Goal: Find specific page/section: Find specific page/section

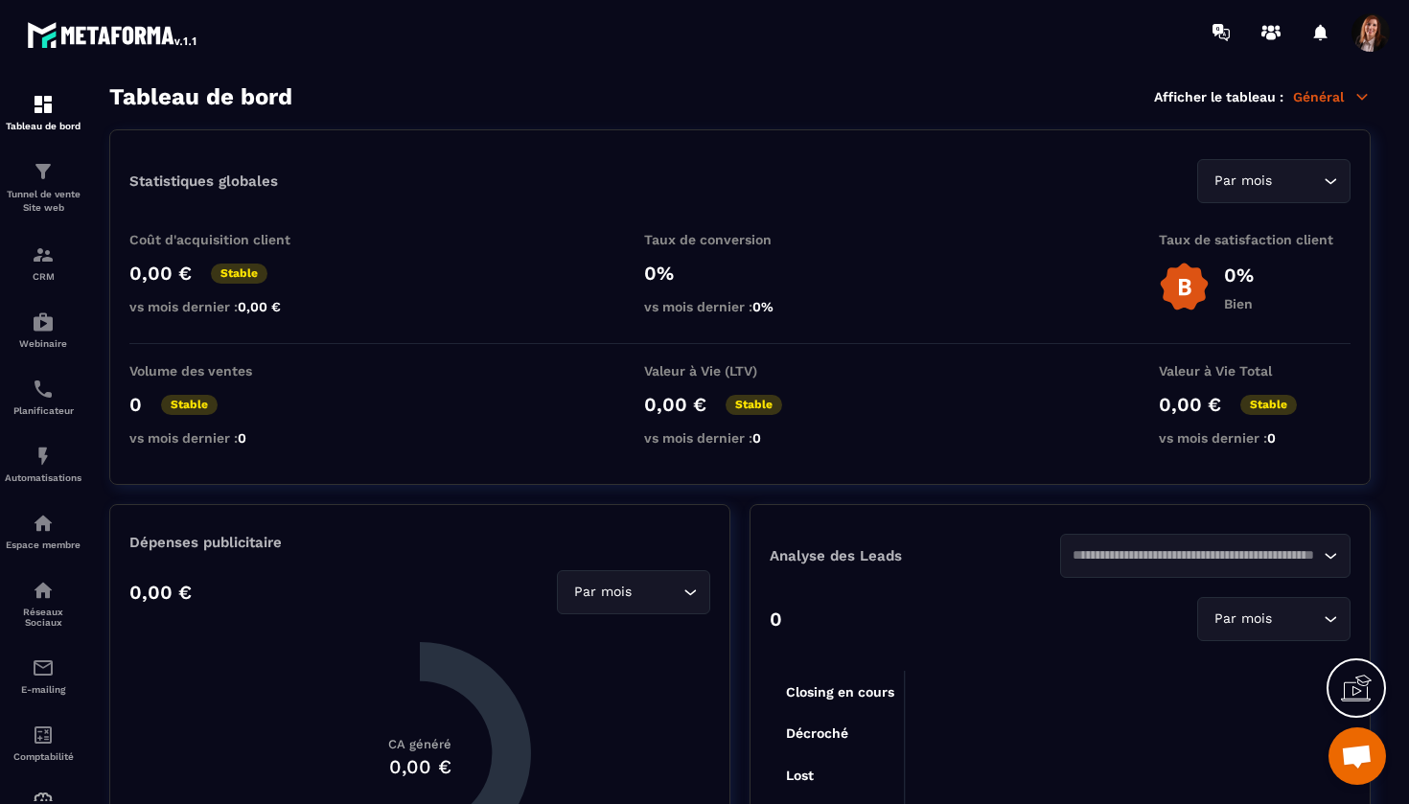
scroll to position [8654, 0]
click at [55, 255] on div "CRM" at bounding box center [43, 262] width 77 height 38
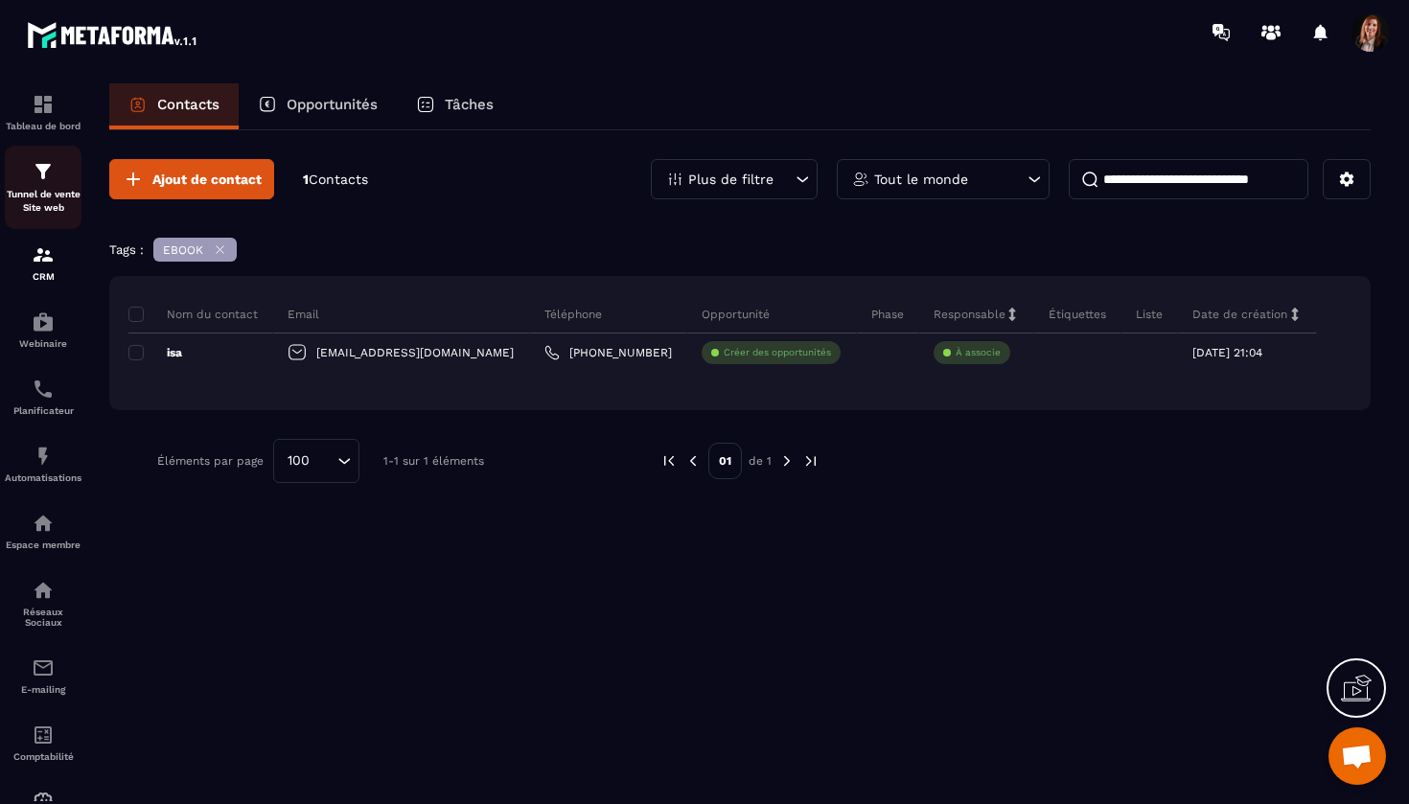
click at [58, 173] on div "Tunnel de vente Site web" at bounding box center [43, 187] width 77 height 55
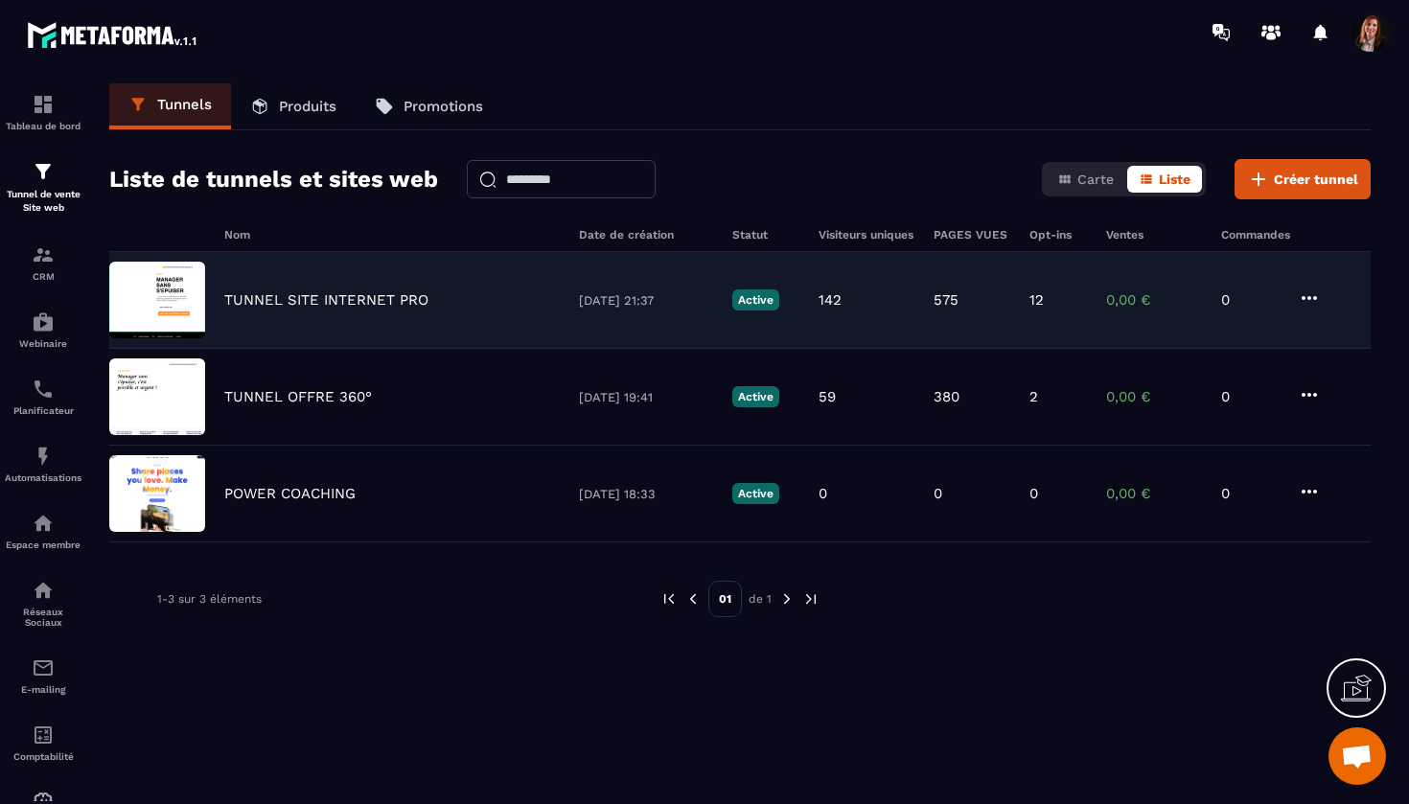
click at [315, 302] on p "TUNNEL SITE INTERNET PRO" at bounding box center [326, 299] width 204 height 17
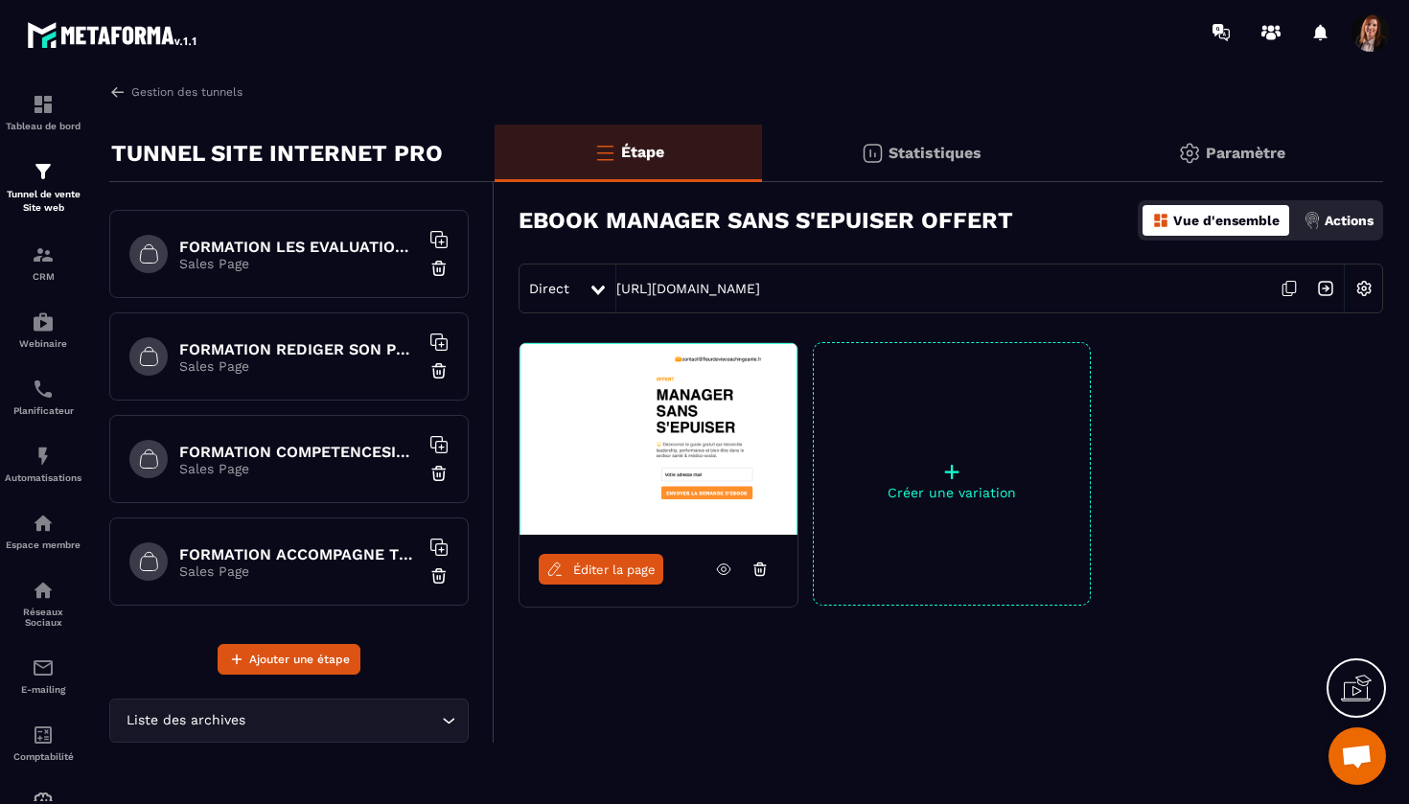
scroll to position [1739, 0]
click at [333, 344] on h6 "FORMATION REDIGER SON PROJET D'ETABLISSEMENT CPOM" at bounding box center [299, 349] width 240 height 18
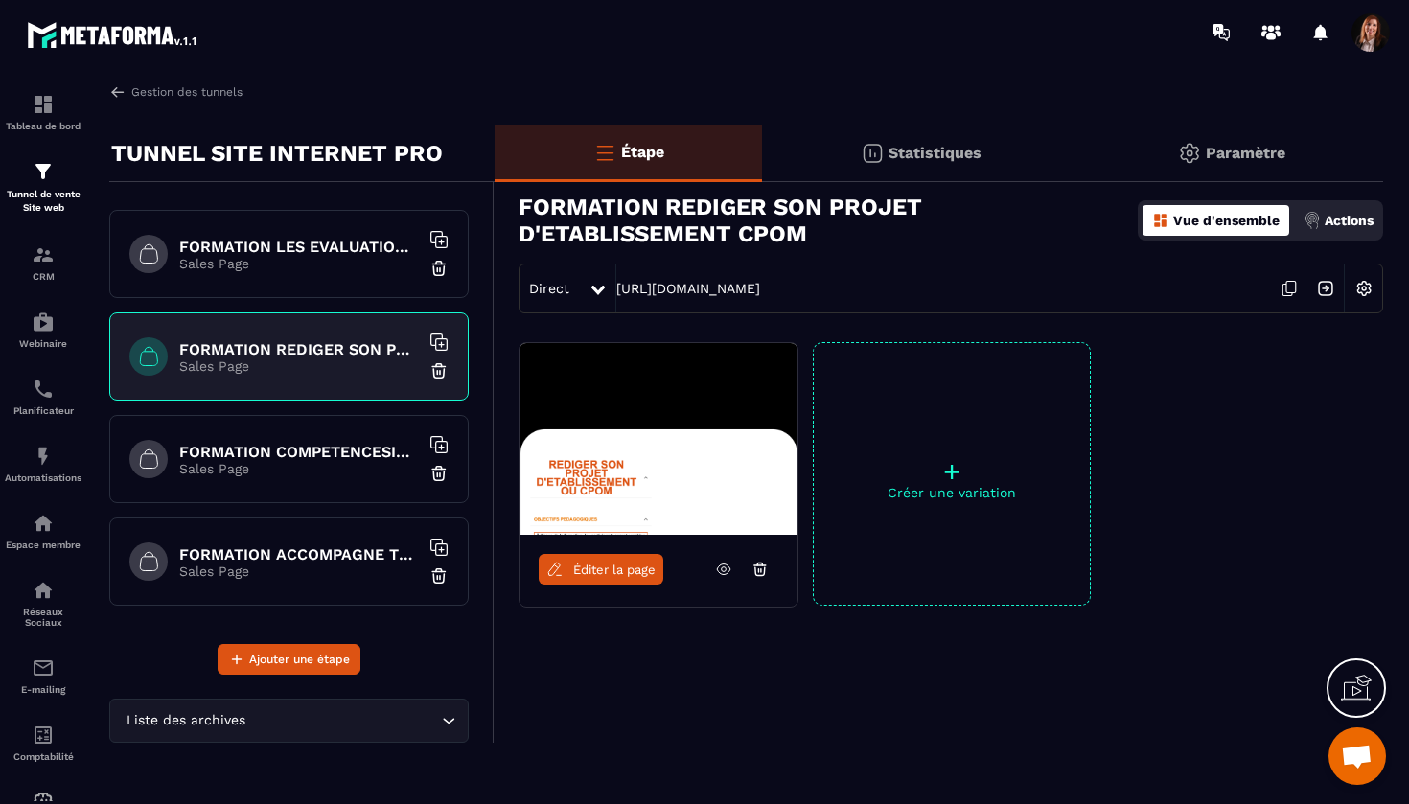
click at [346, 245] on h6 "FORMATION LES EVALUATIONS EN SANTE" at bounding box center [299, 247] width 240 height 18
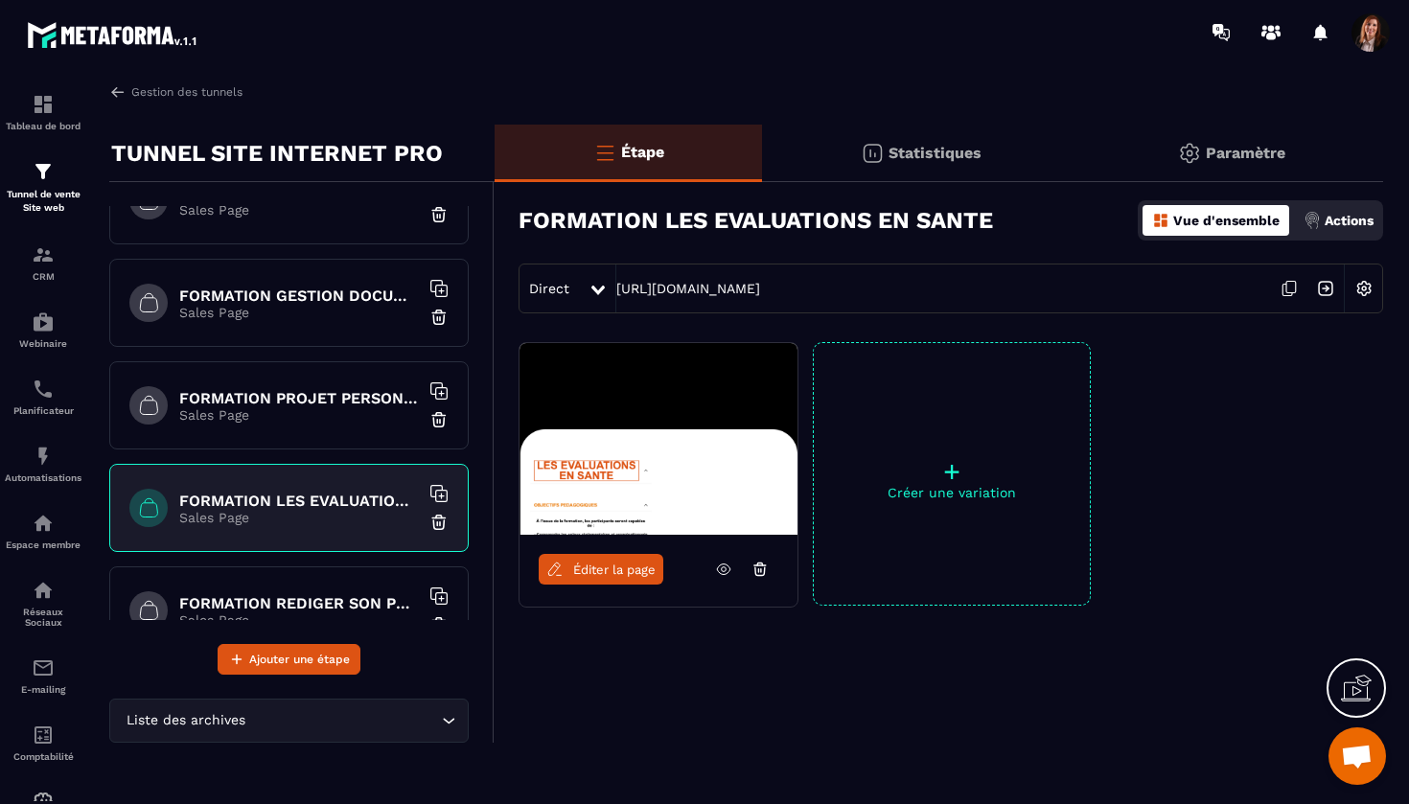
scroll to position [1473, 0]
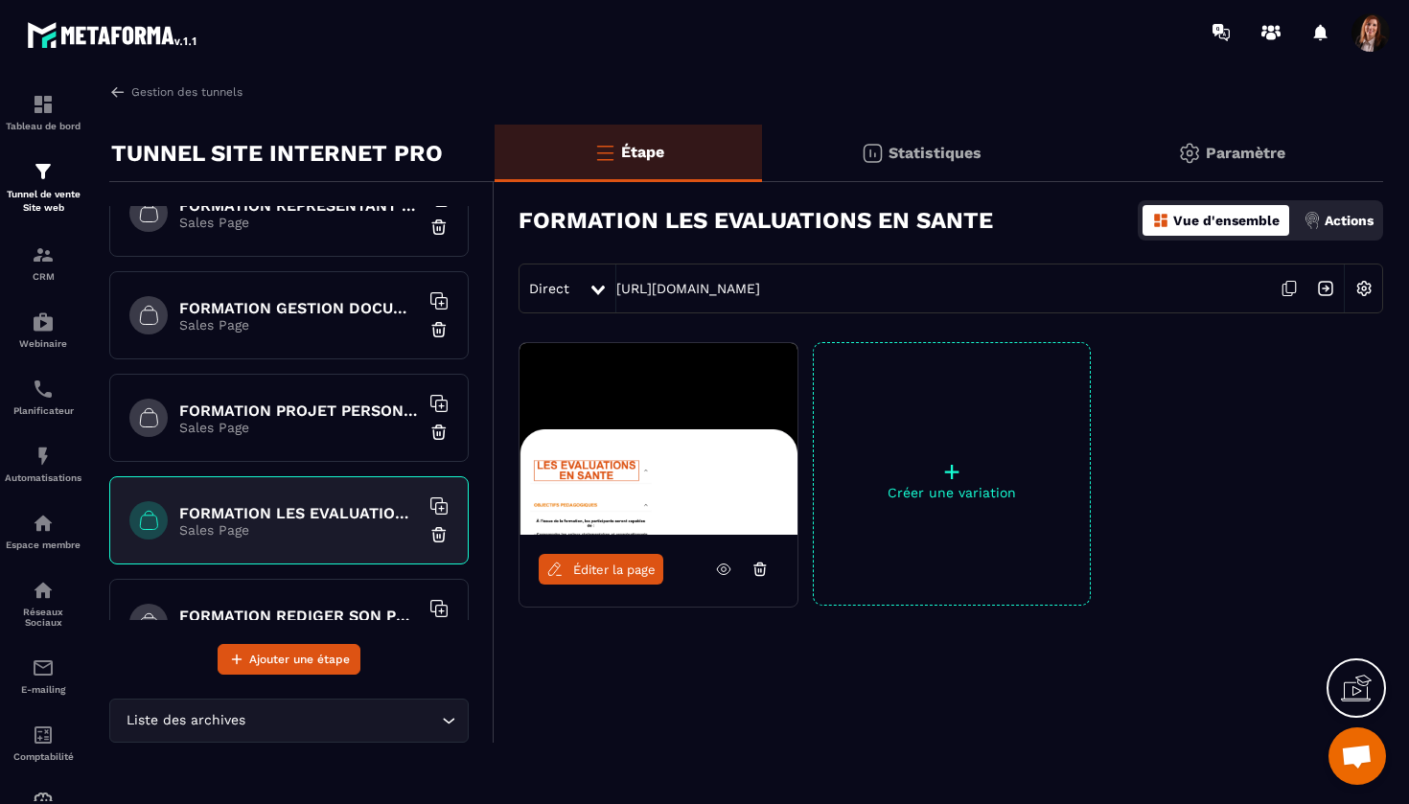
click at [296, 414] on h6 "FORMATION PROJET PERSONNALISE" at bounding box center [299, 411] width 240 height 18
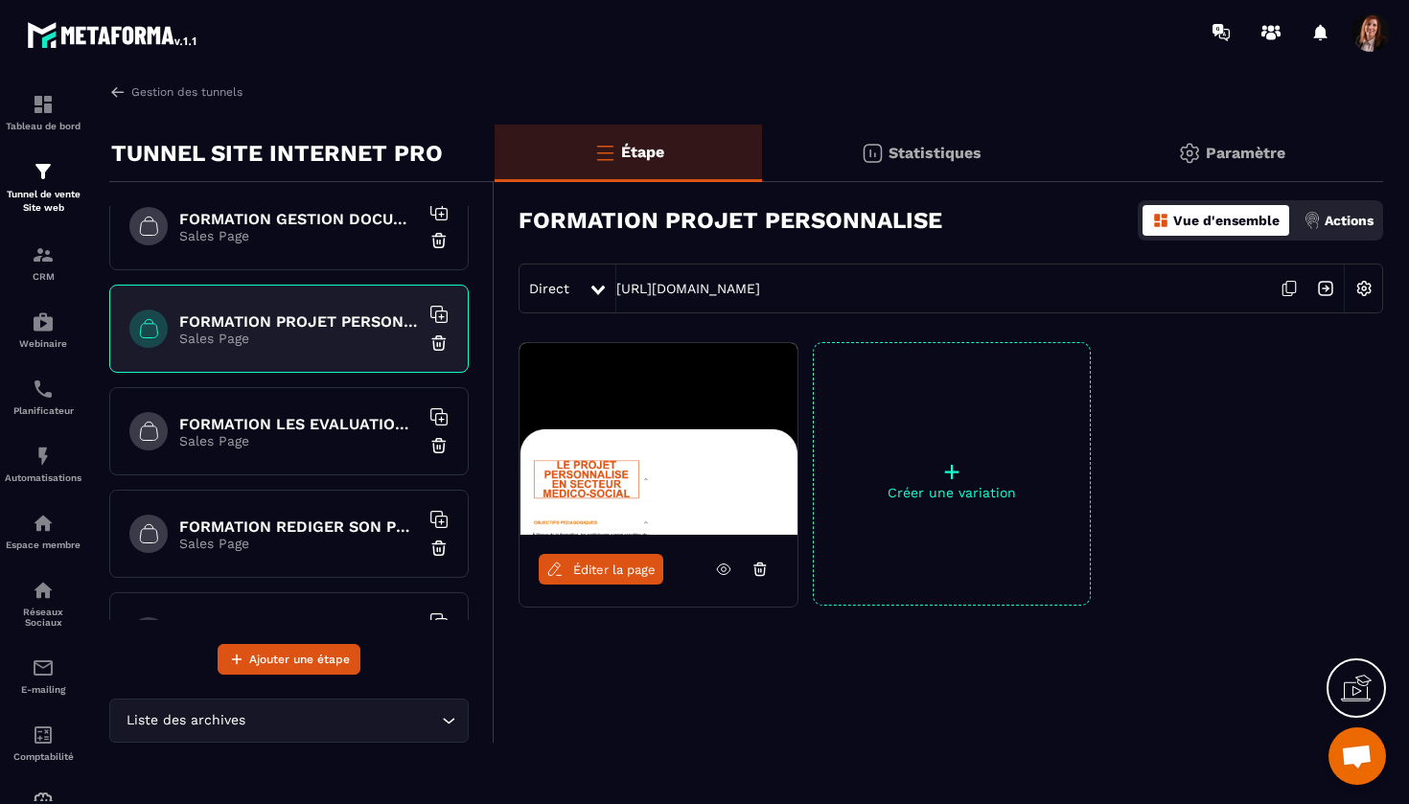
scroll to position [1564, 0]
click at [296, 414] on h6 "FORMATION LES EVALUATIONS EN SANTE" at bounding box center [299, 422] width 240 height 18
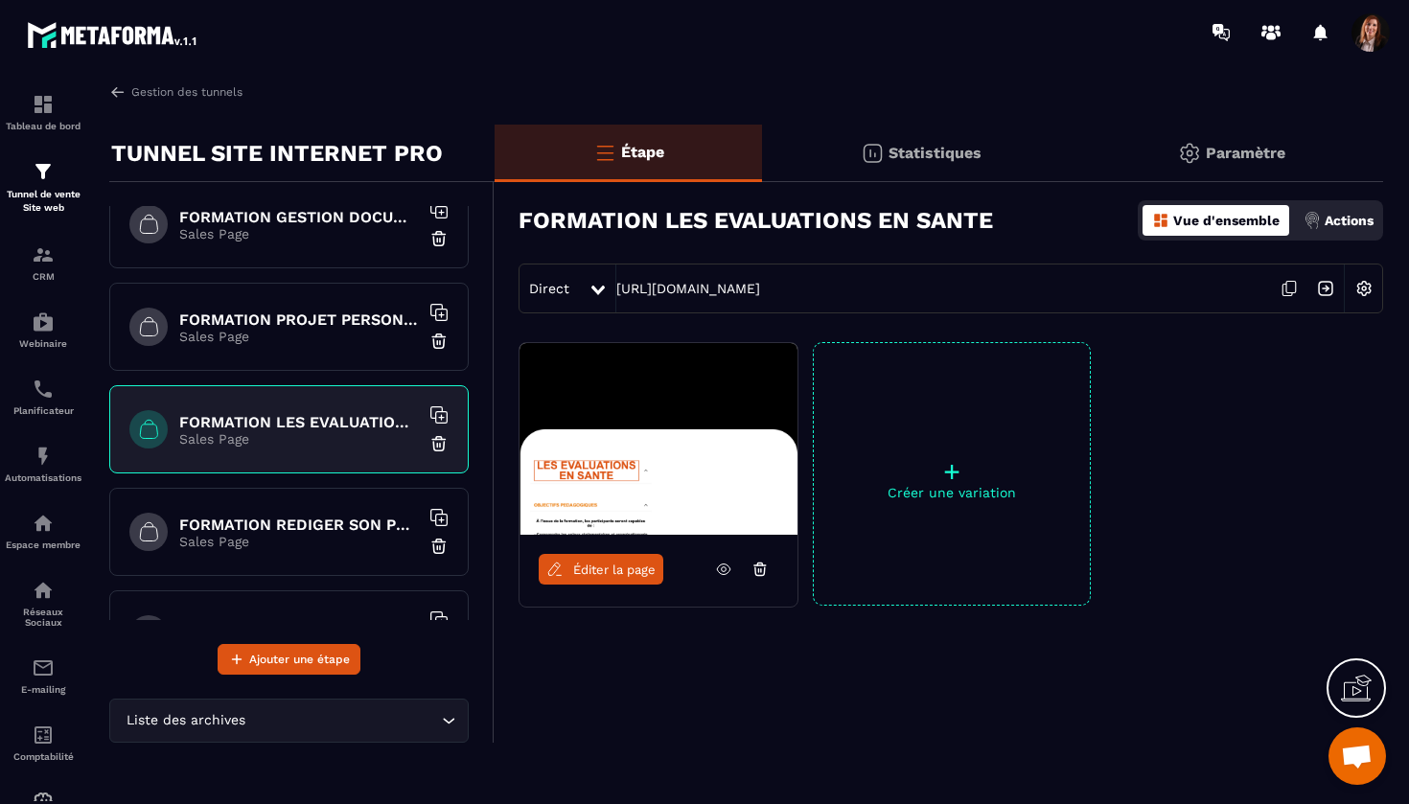
click at [1289, 288] on icon at bounding box center [1289, 288] width 36 height 36
